Goal: Transaction & Acquisition: Subscribe to service/newsletter

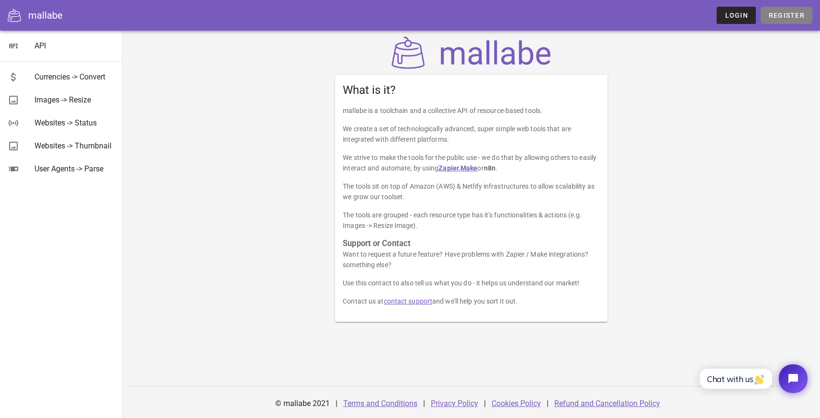
click at [802, 17] on span "Register" at bounding box center [786, 15] width 36 height 8
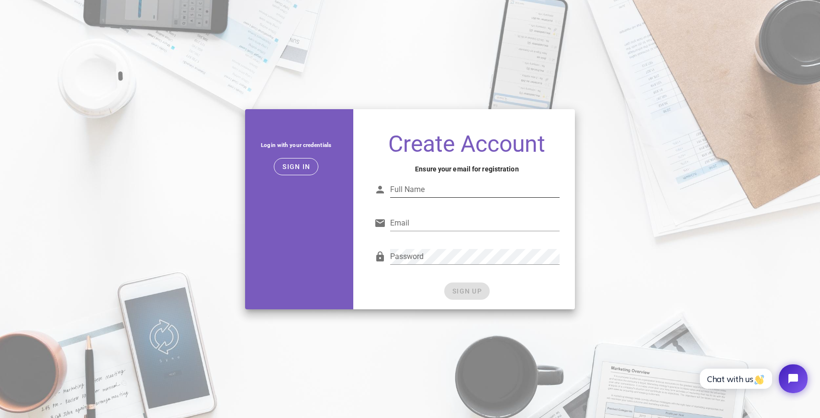
click at [424, 188] on input "Full Name" at bounding box center [475, 189] width 170 height 15
type input "Tom Sidebrant"
click at [437, 226] on input "Email" at bounding box center [475, 222] width 170 height 15
click at [428, 215] on input "Email" at bounding box center [475, 222] width 170 height 15
paste input "hello+mallabe@trywebtec.com"
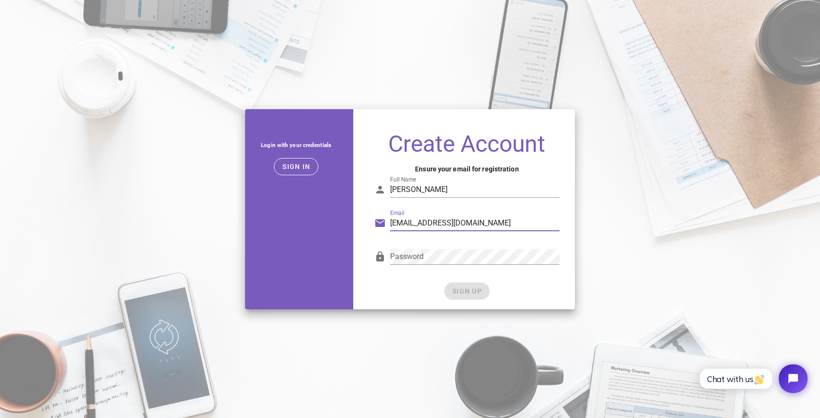
click at [435, 221] on input "hello+mallabe@trywebtec.com" at bounding box center [475, 222] width 170 height 15
click at [441, 224] on input "hello+mallabe@trywebtec.com" at bounding box center [475, 222] width 170 height 15
type input "hello+mallabe2@trywebtec.com"
click at [458, 221] on input "hello+mallabe2@trywebtec.com" at bounding box center [475, 222] width 170 height 15
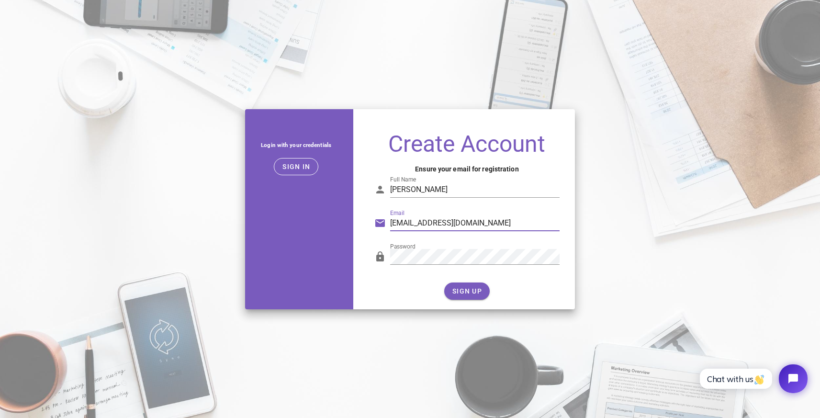
click at [458, 221] on input "hello+mallabe2@trywebtec.com" at bounding box center [475, 222] width 170 height 15
click at [453, 287] on span "SIGN UP" at bounding box center [467, 291] width 30 height 8
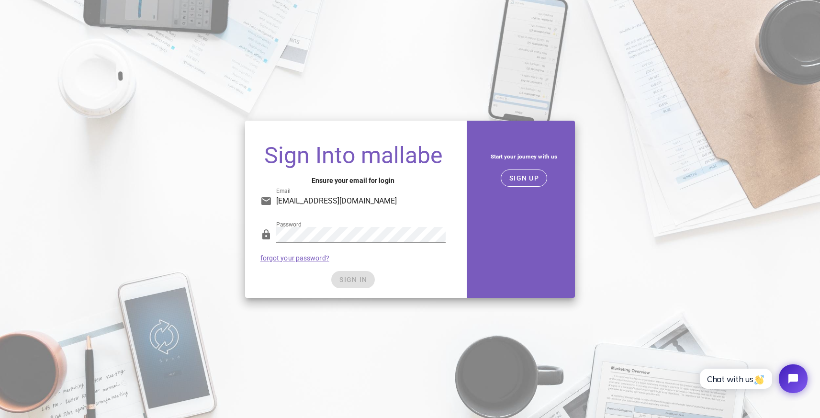
type input "hello+mallabe2@trywebtec.com"
click at [353, 276] on div "SIGN IN" at bounding box center [353, 279] width 186 height 17
click at [405, 203] on input "hello+mallabe2@trywebtec.com" at bounding box center [361, 200] width 170 height 15
click at [419, 176] on h4 "Ensure your email for login" at bounding box center [353, 180] width 186 height 11
click at [355, 279] on span "SIGN IN" at bounding box center [353, 280] width 28 height 8
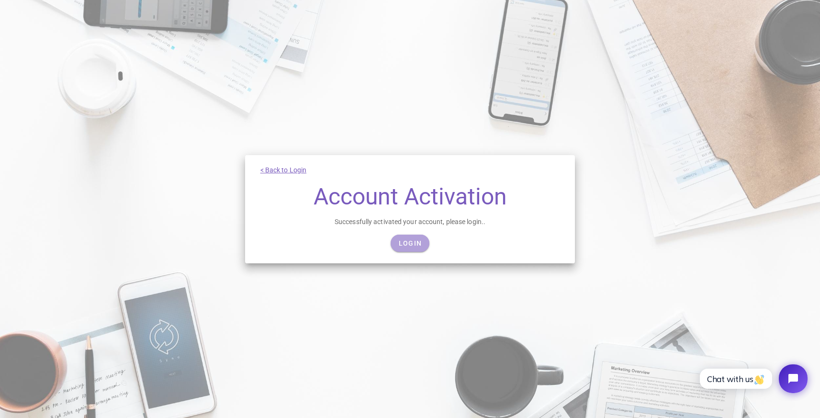
click at [408, 245] on span "Login" at bounding box center [409, 243] width 23 height 8
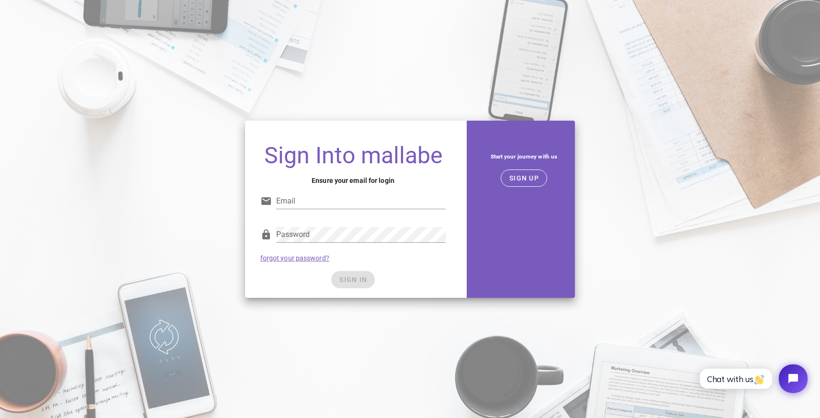
type input "hello+mallabe2@trywebtec.com"
click at [268, 278] on div "SIGN IN" at bounding box center [353, 279] width 186 height 17
click at [359, 275] on button "SIGN IN" at bounding box center [353, 279] width 44 height 17
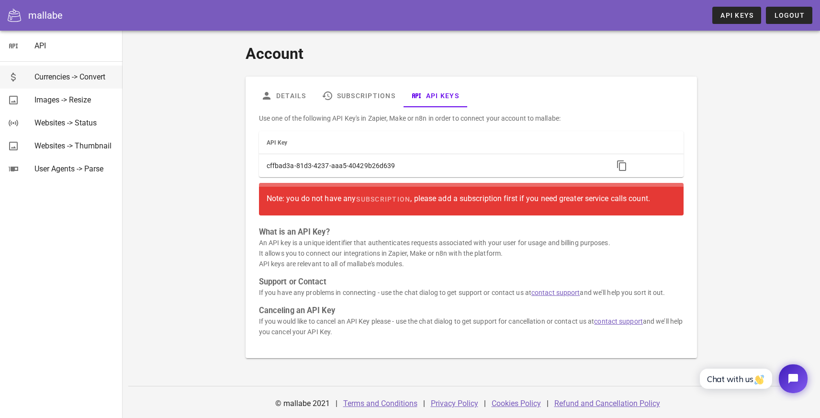
click at [81, 72] on div "Currencies -> Convert" at bounding box center [74, 76] width 80 height 9
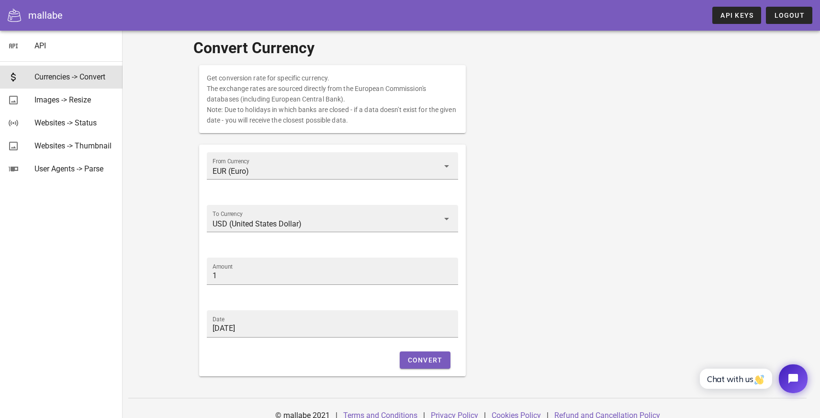
click at [41, 33] on div "API" at bounding box center [61, 46] width 123 height 31
click at [39, 40] on div "API" at bounding box center [74, 45] width 80 height 21
click at [39, 43] on div "API" at bounding box center [74, 45] width 80 height 9
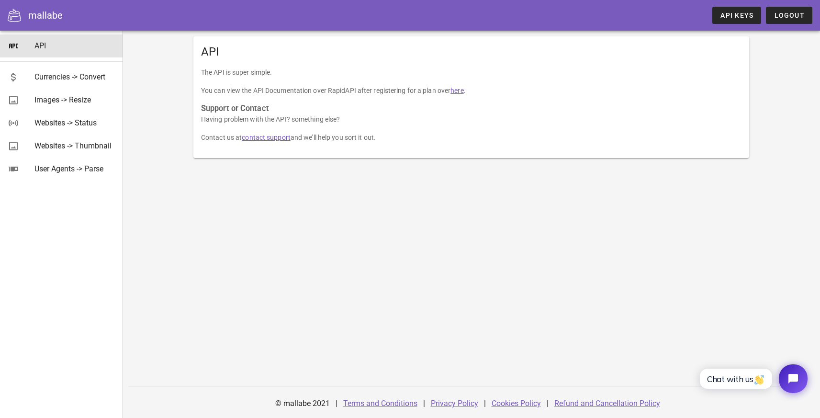
click at [457, 90] on link "here" at bounding box center [457, 91] width 13 height 8
click at [726, 17] on span "API Keys" at bounding box center [737, 15] width 34 height 8
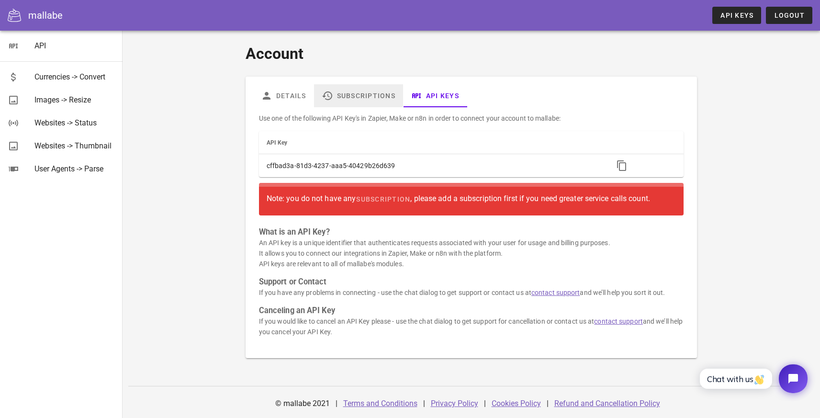
click at [346, 98] on link "Subscriptions" at bounding box center [358, 95] width 89 height 23
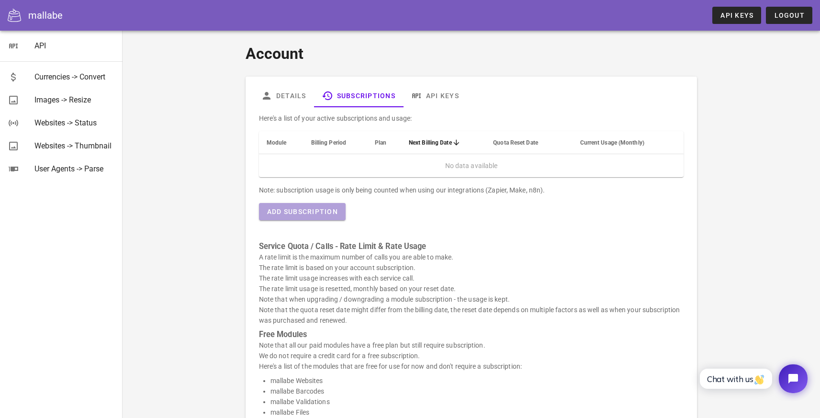
click at [315, 212] on span "Add Subscription" at bounding box center [302, 212] width 71 height 8
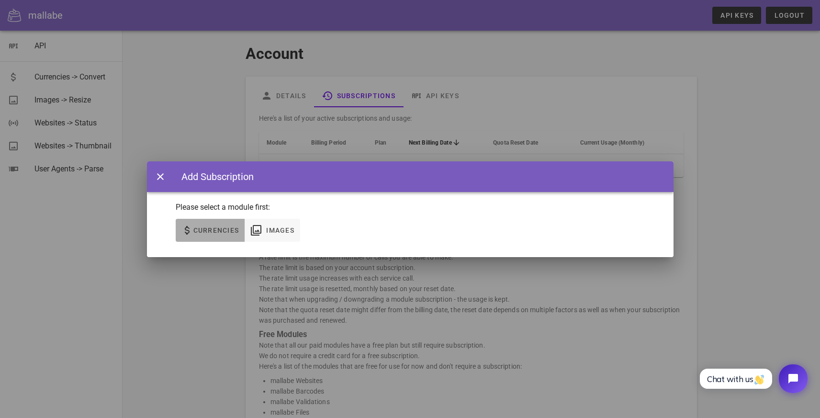
click at [203, 226] on span "Currencies" at bounding box center [216, 230] width 46 height 8
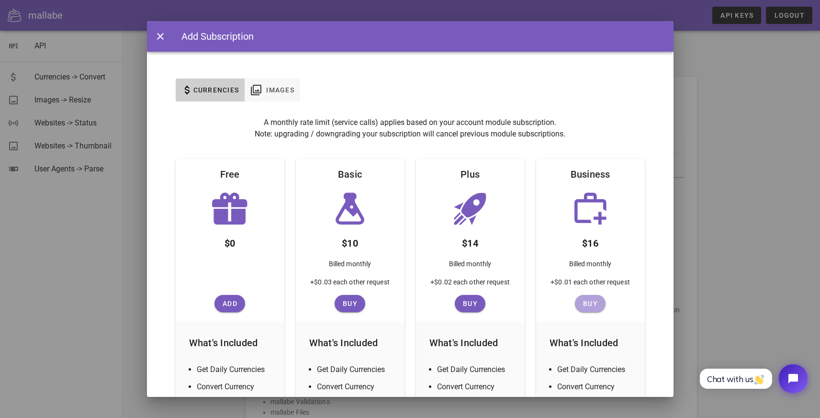
click at [585, 303] on span "Buy" at bounding box center [590, 304] width 23 height 8
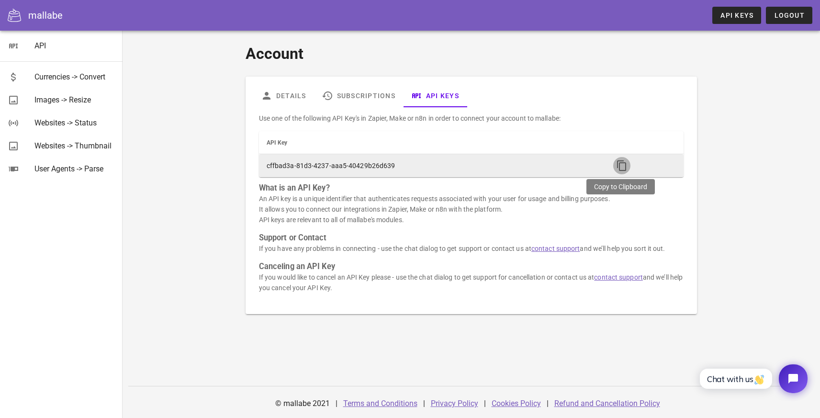
click at [619, 165] on icon "button" at bounding box center [621, 165] width 11 height 11
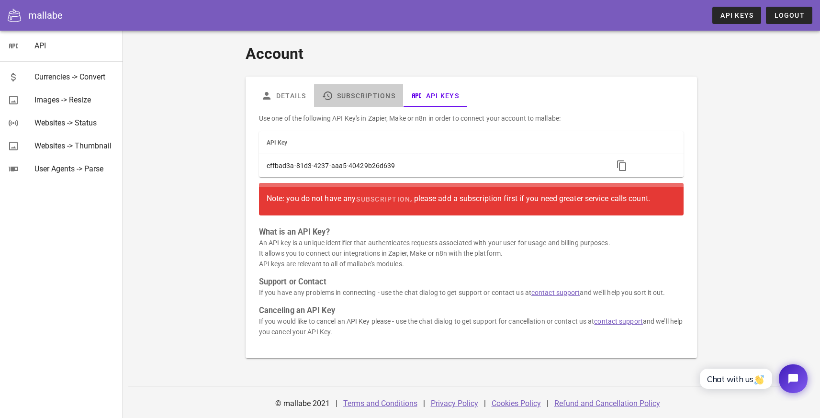
click at [347, 96] on link "Subscriptions" at bounding box center [358, 95] width 89 height 23
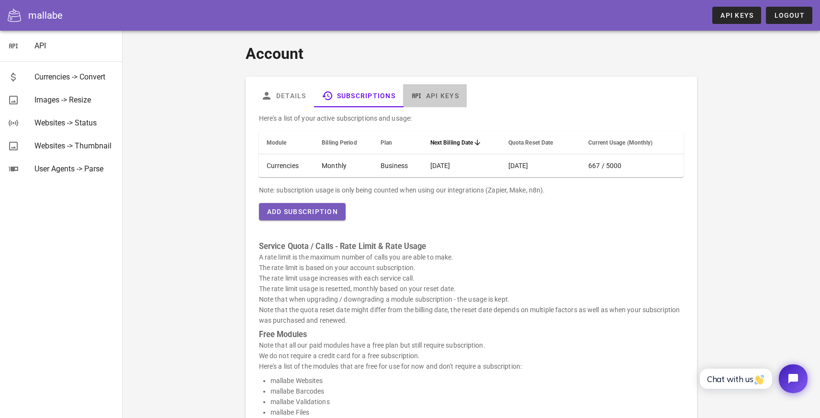
click at [434, 99] on link "API Keys" at bounding box center [435, 95] width 64 height 23
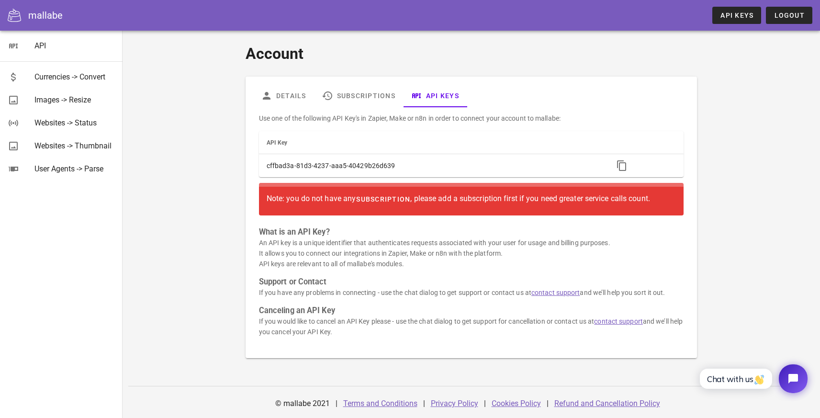
click at [380, 201] on span "subscription" at bounding box center [383, 199] width 55 height 8
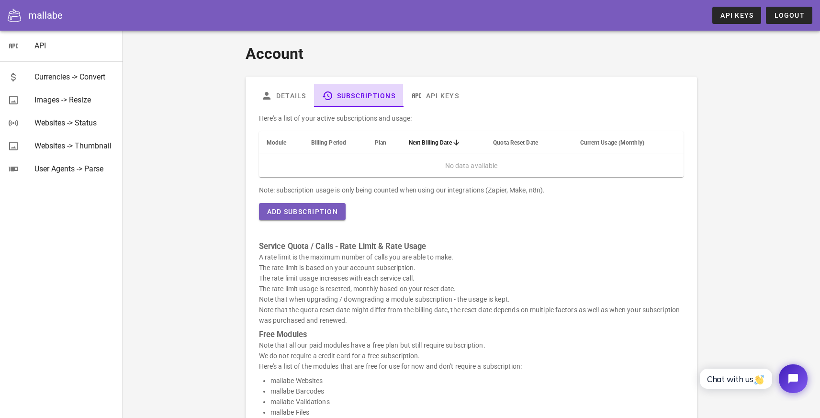
click at [372, 93] on link "Subscriptions" at bounding box center [358, 95] width 89 height 23
click at [427, 96] on link "API Keys" at bounding box center [435, 95] width 64 height 23
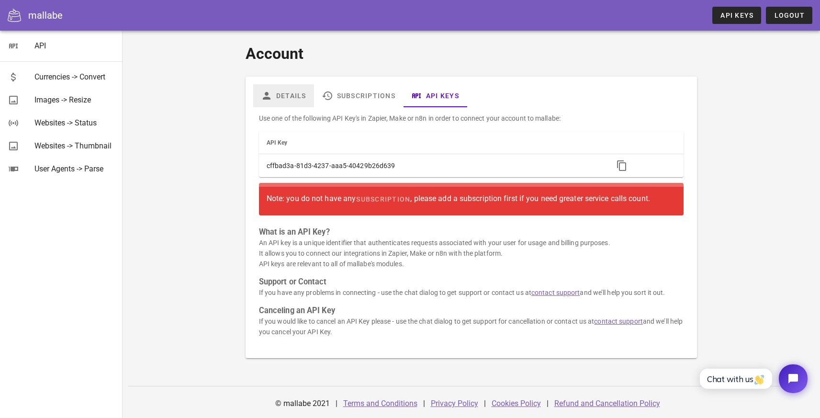
click at [277, 94] on link "Details" at bounding box center [283, 95] width 61 height 23
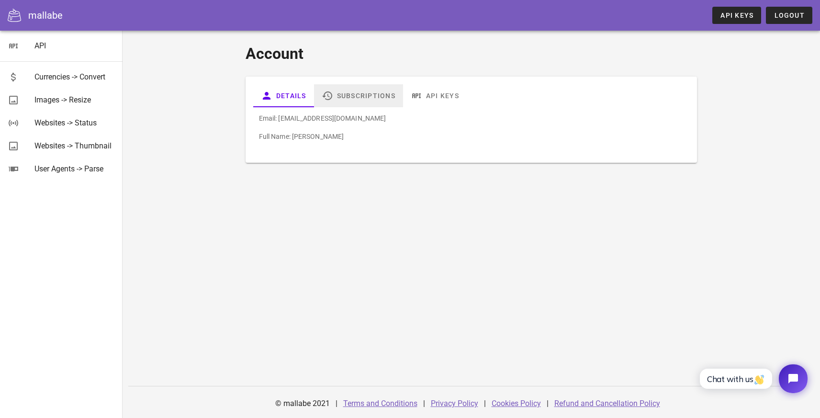
click at [359, 95] on link "Subscriptions" at bounding box center [358, 95] width 89 height 23
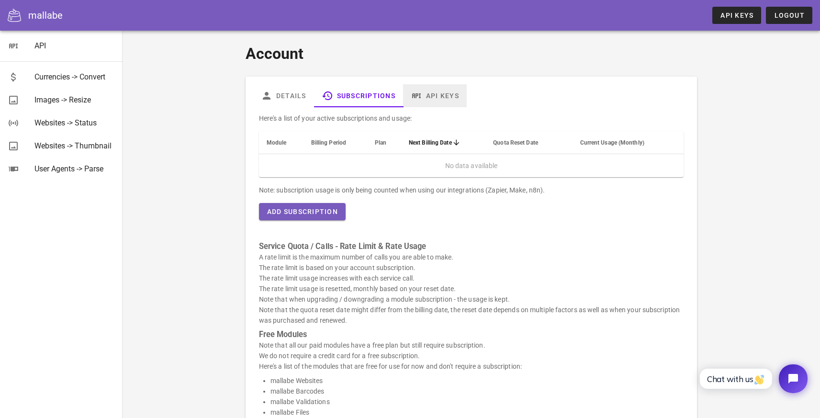
click at [451, 94] on link "API Keys" at bounding box center [435, 95] width 64 height 23
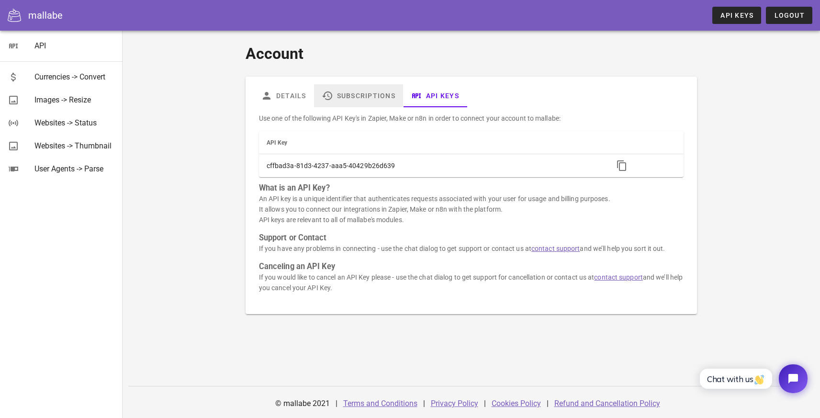
click at [374, 97] on link "Subscriptions" at bounding box center [358, 95] width 89 height 23
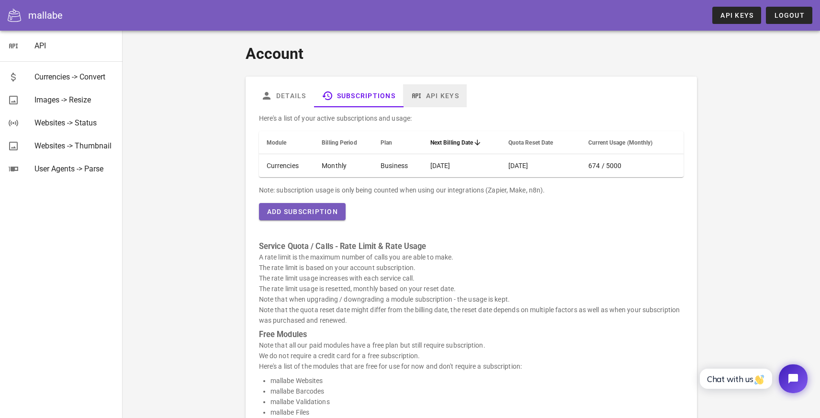
click at [431, 94] on link "API Keys" at bounding box center [435, 95] width 64 height 23
